Goal: Browse casually

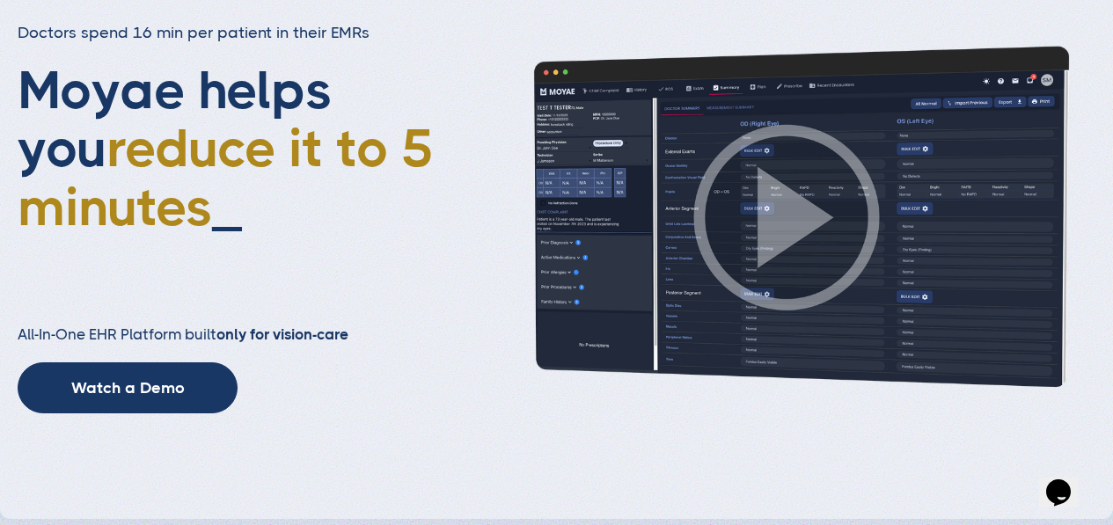
scroll to position [264, 0]
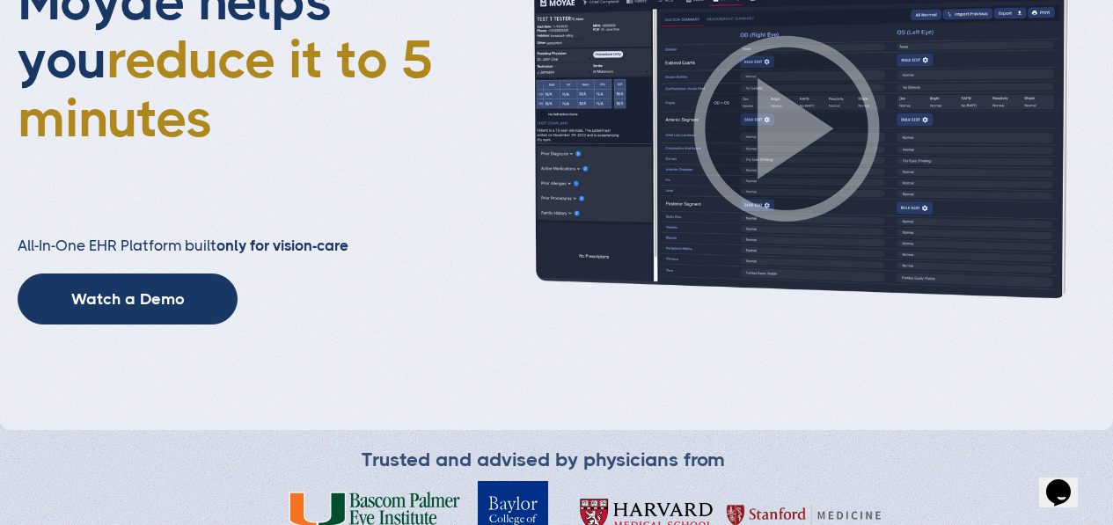
click at [787, 123] on img at bounding box center [788, 128] width 616 height 347
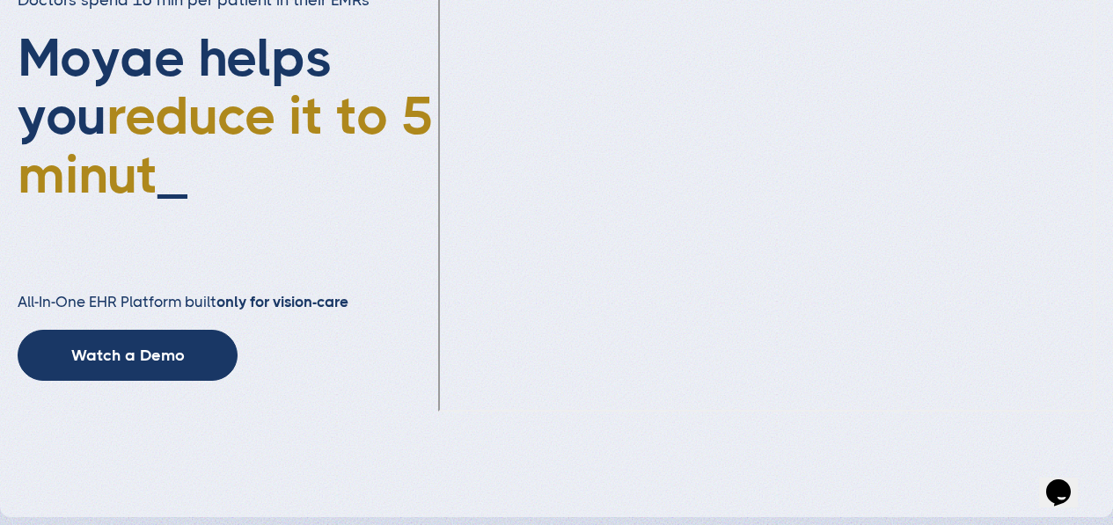
scroll to position [207, 0]
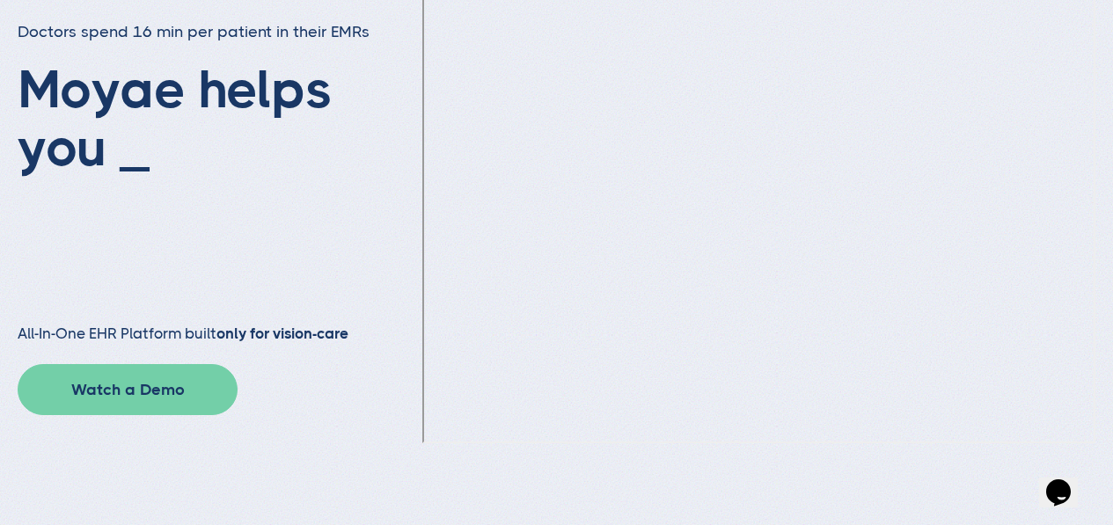
click at [165, 393] on link "Watch a Demo" at bounding box center [128, 389] width 220 height 51
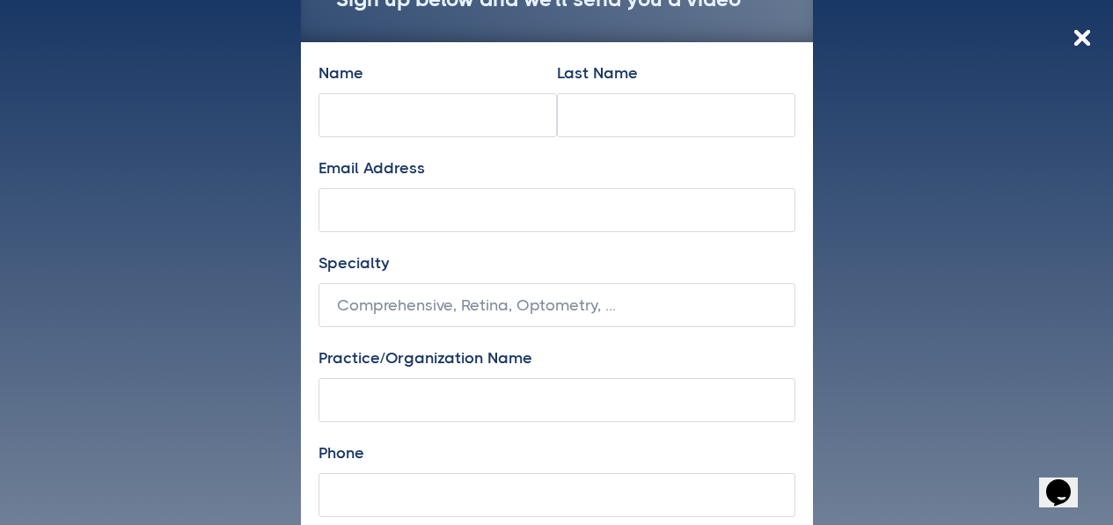
click at [1077, 36] on img at bounding box center [1082, 38] width 16 height 16
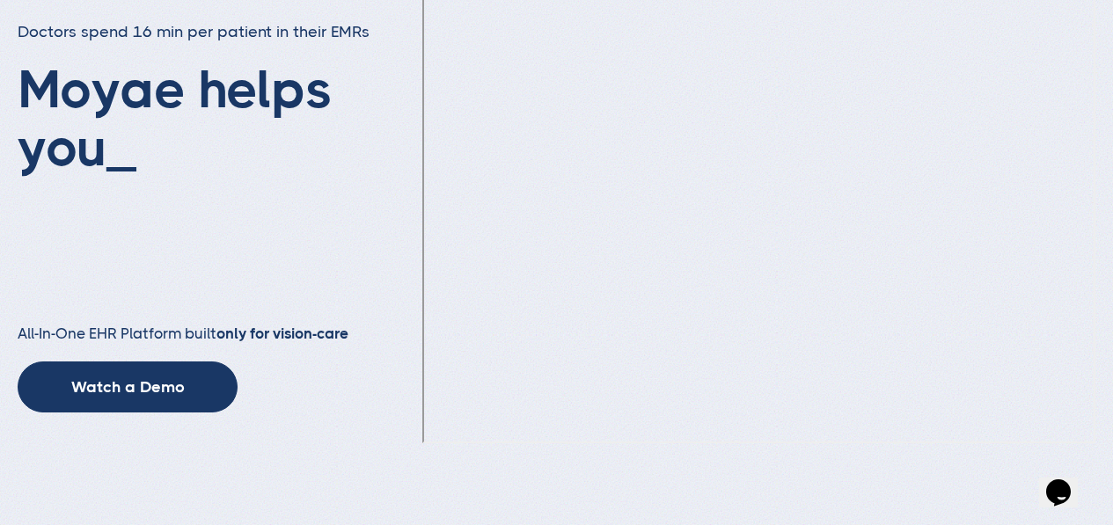
type input "Subscribe"
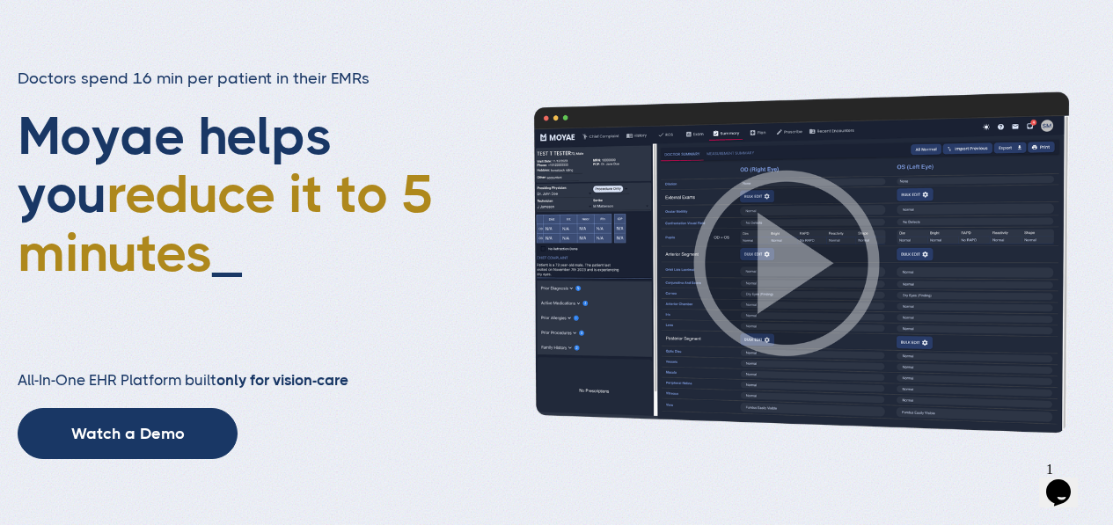
scroll to position [176, 0]
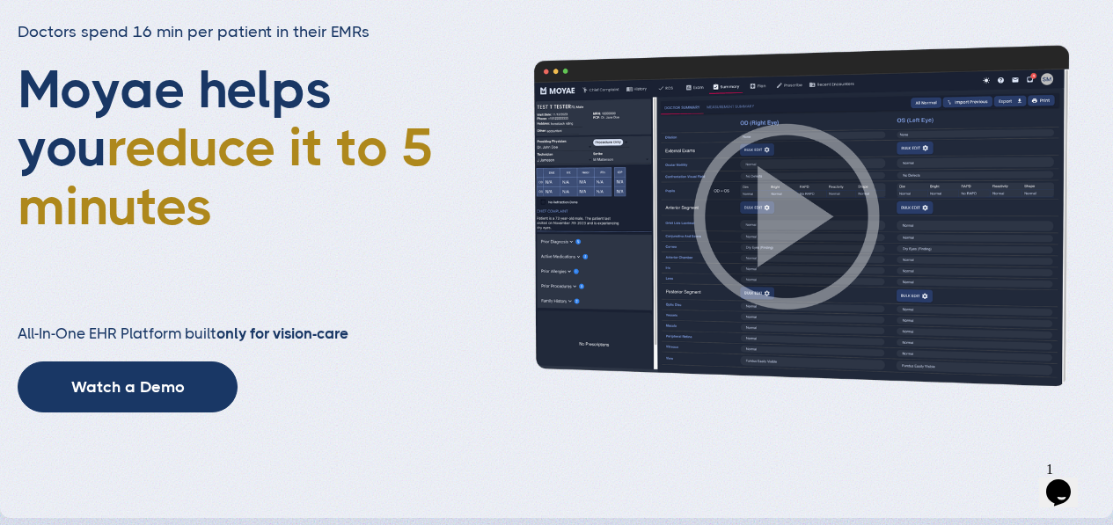
click at [798, 219] on img at bounding box center [788, 216] width 616 height 347
